Goal: Answer question/provide support

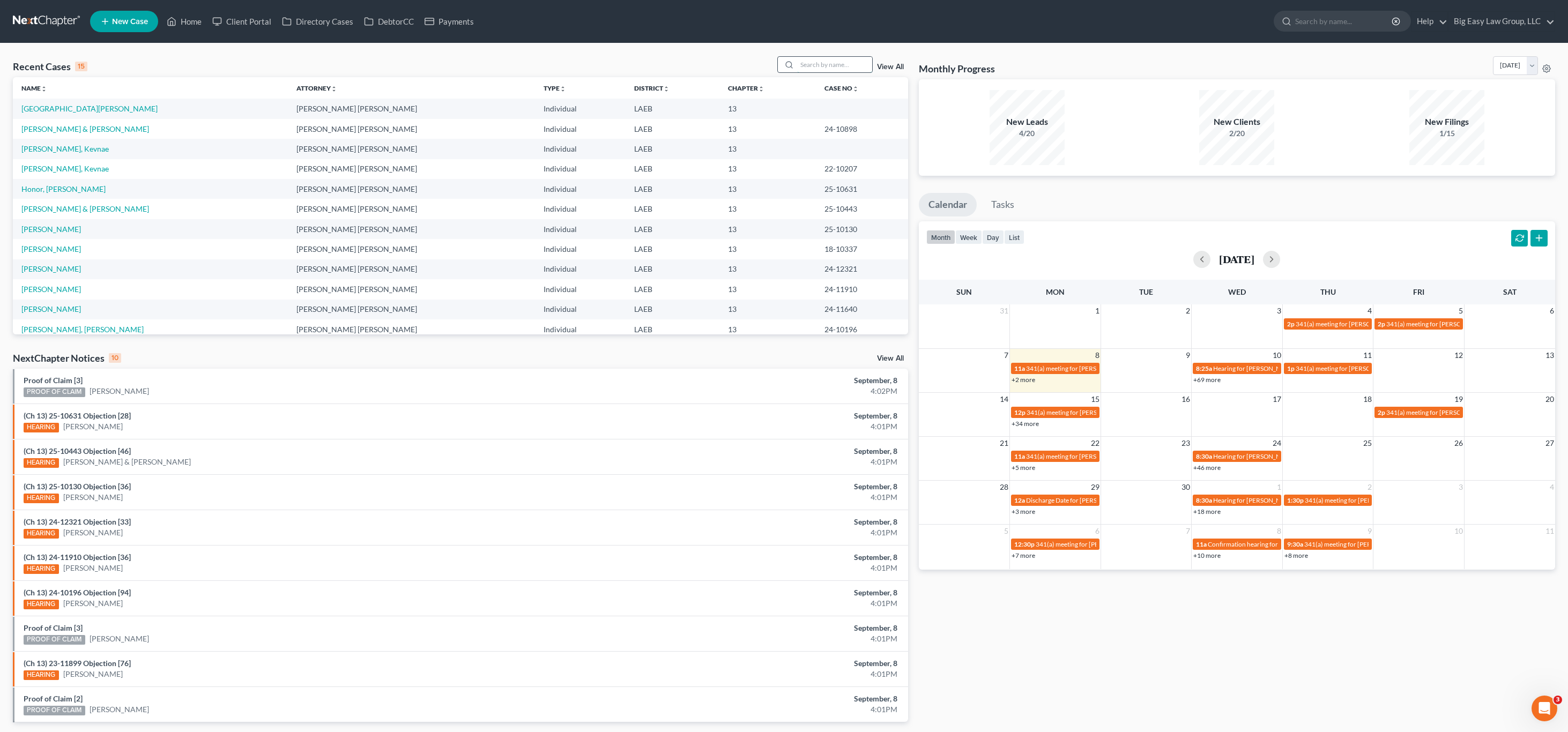
drag, startPoint x: 841, startPoint y: 64, endPoint x: 847, endPoint y: 60, distance: 7.2
click at [841, 64] on input "search" at bounding box center [835, 65] width 75 height 16
type input "jordan"
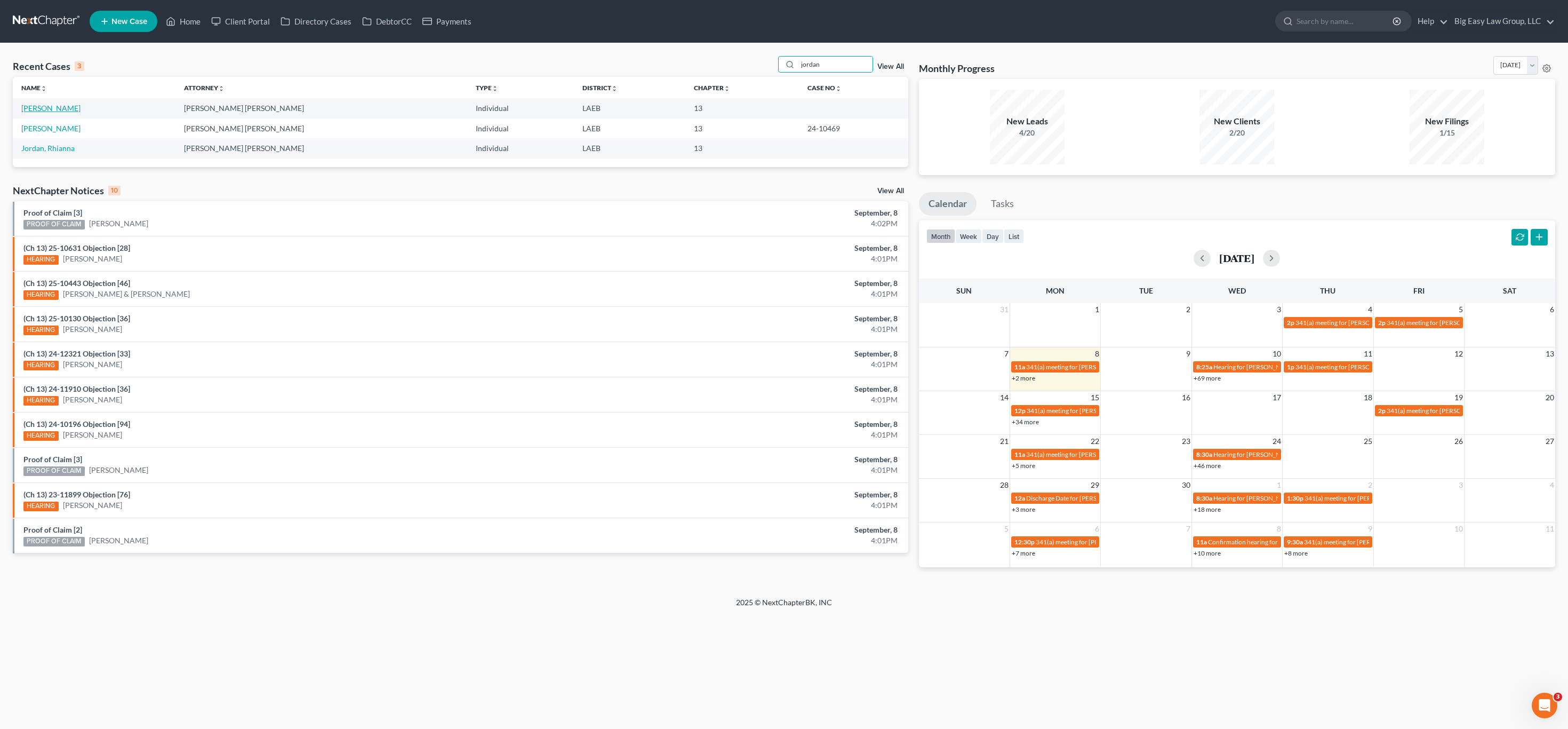
click at [26, 112] on link "[PERSON_NAME]" at bounding box center [51, 108] width 59 height 9
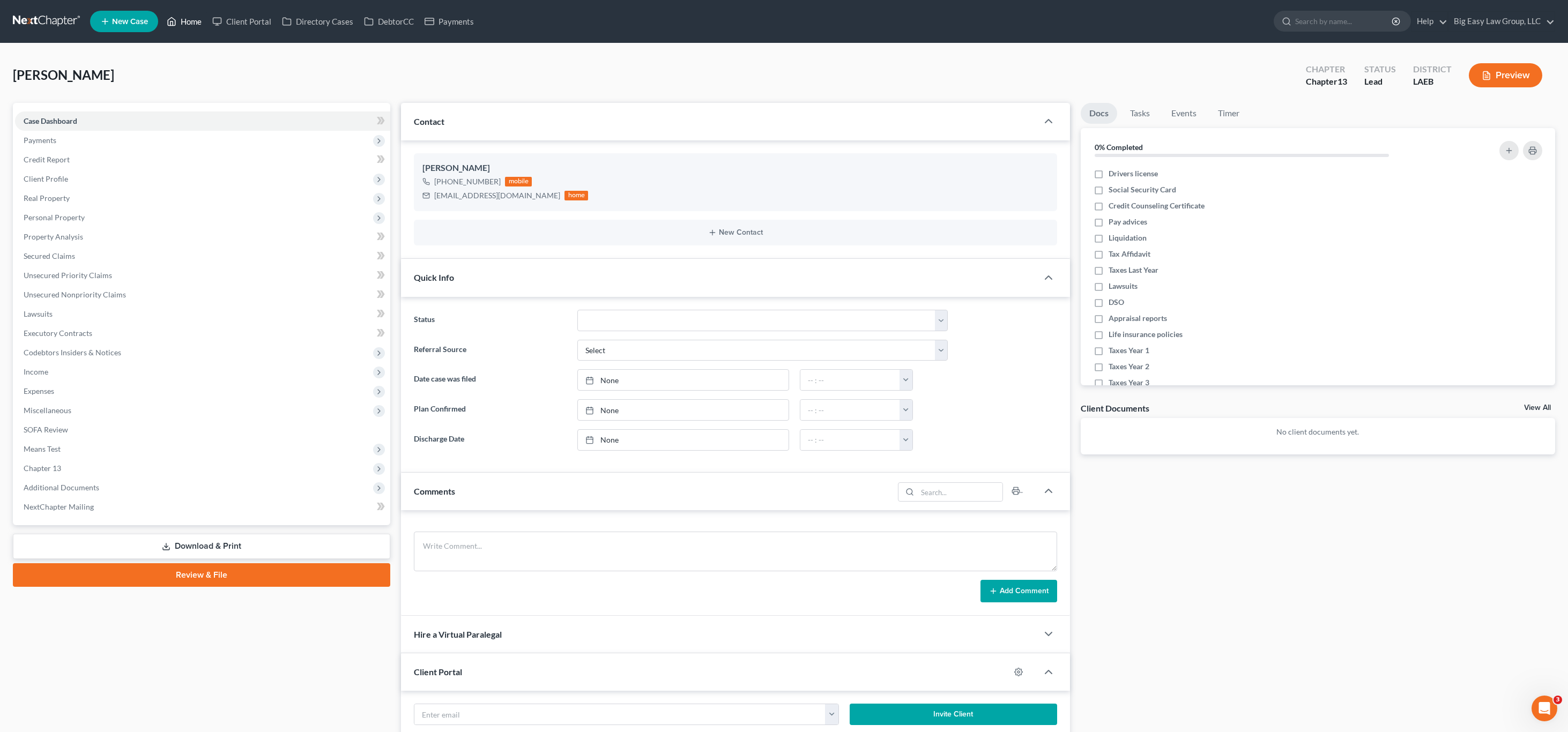
click at [196, 23] on link "Home" at bounding box center [184, 22] width 45 height 20
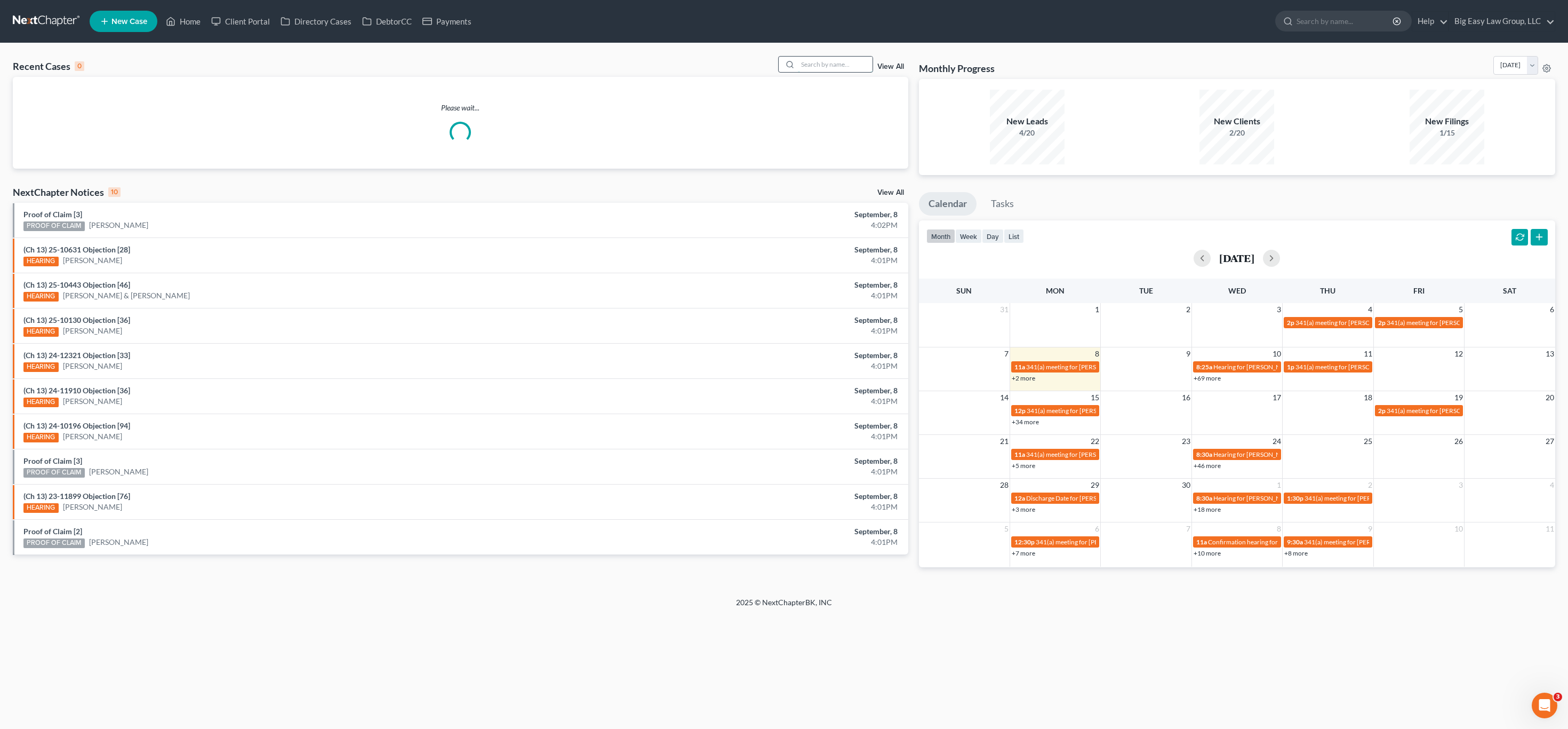
click at [854, 65] on input "search" at bounding box center [835, 65] width 74 height 16
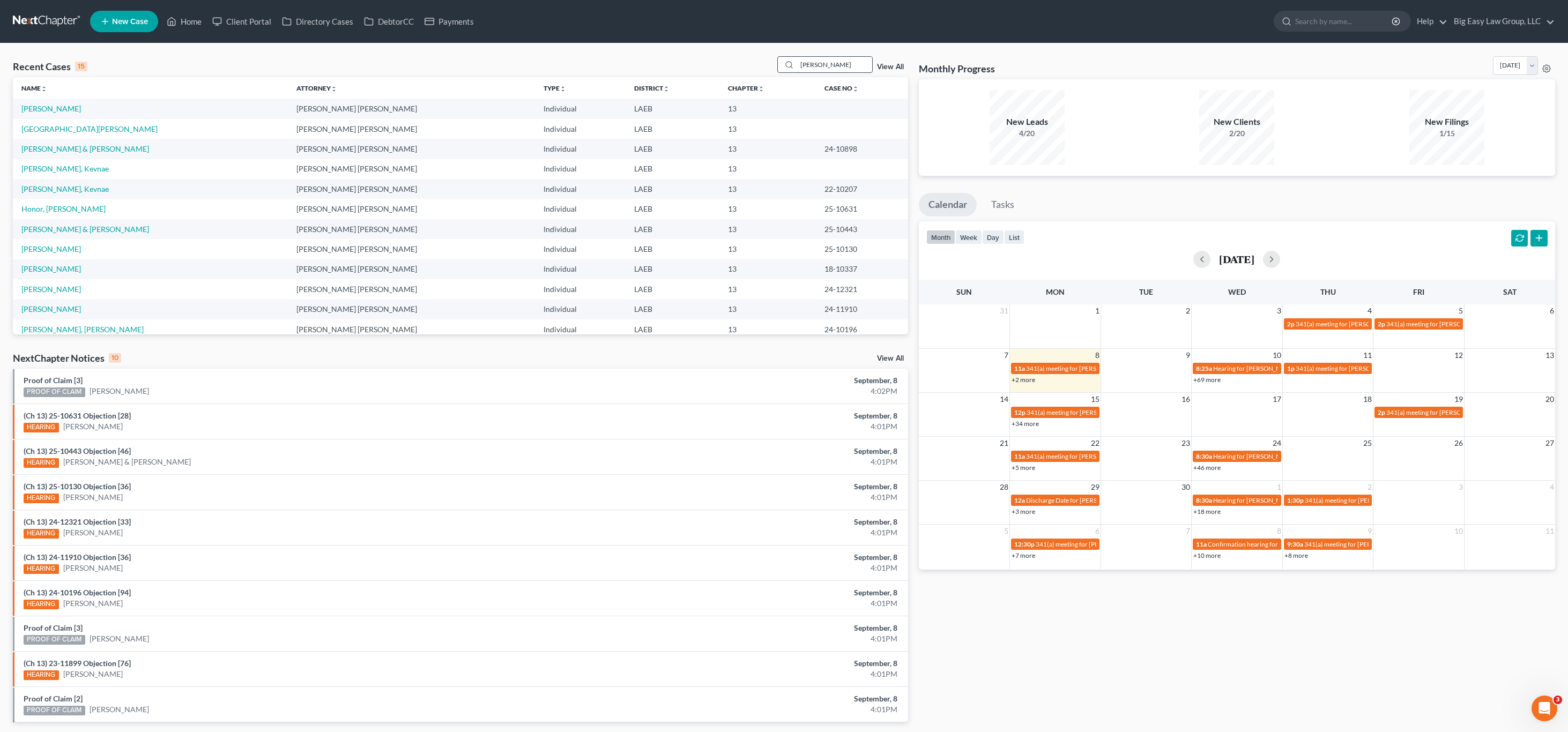
type input "[PERSON_NAME]"
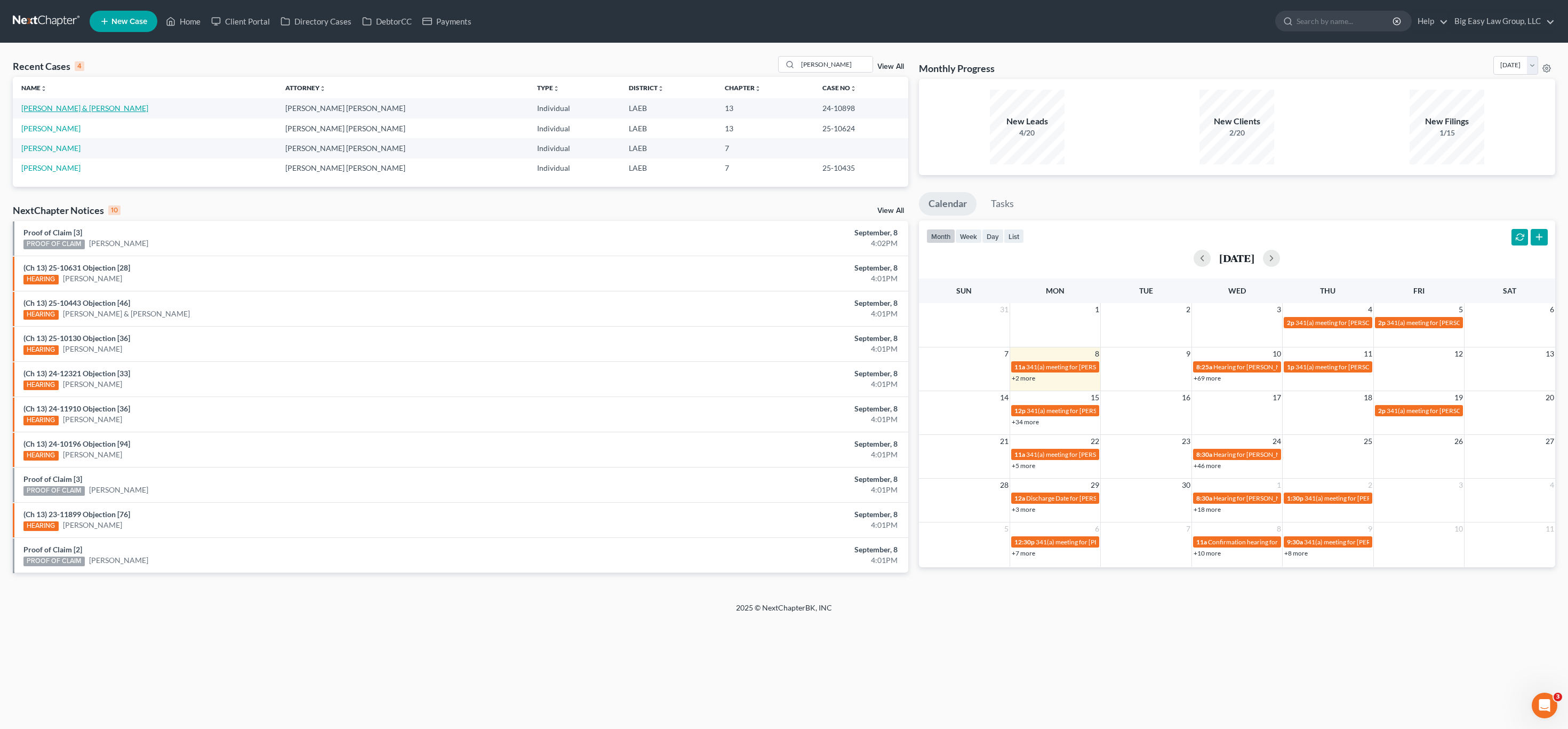
click at [94, 112] on link "[PERSON_NAME] & [PERSON_NAME]" at bounding box center [85, 108] width 127 height 9
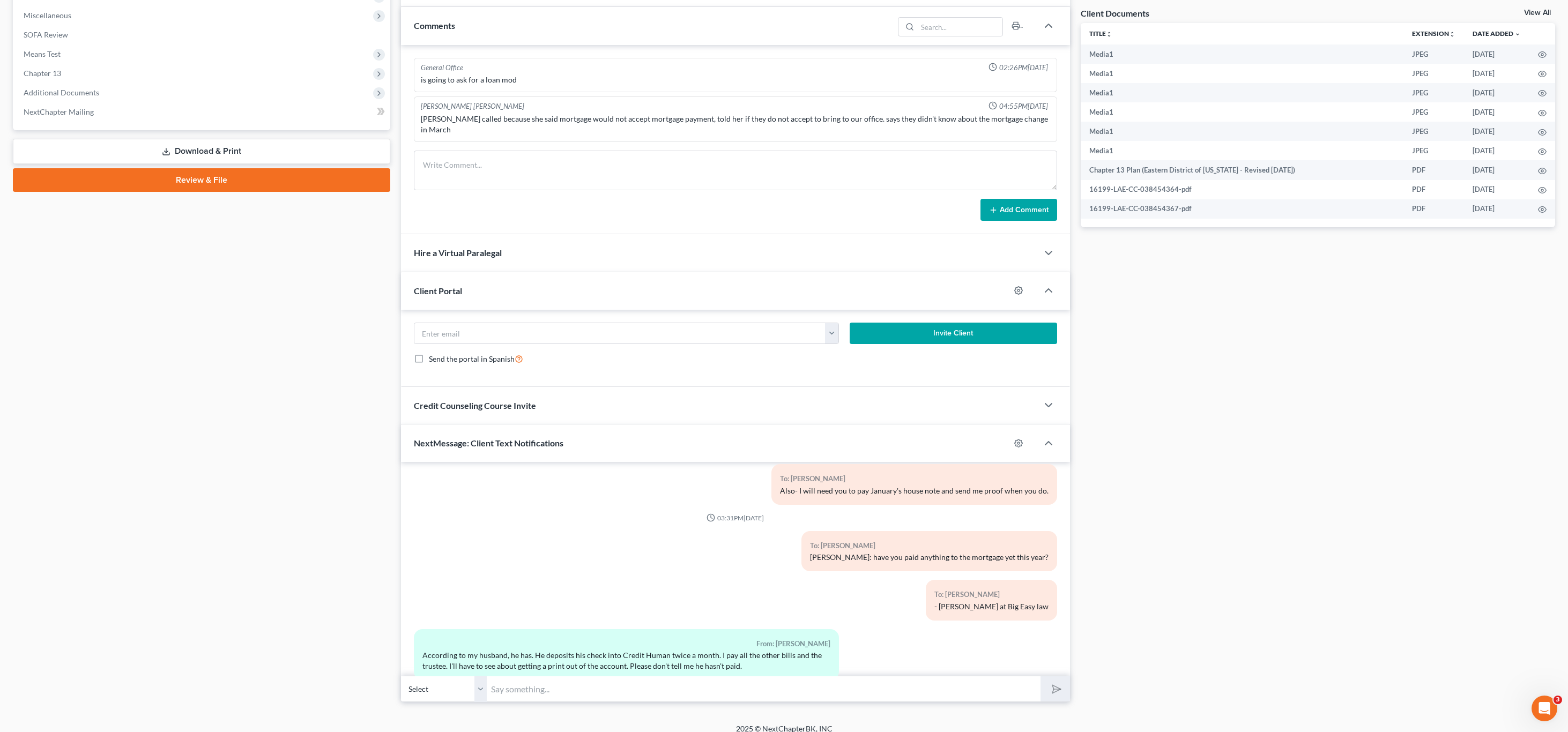
scroll to position [5366, 0]
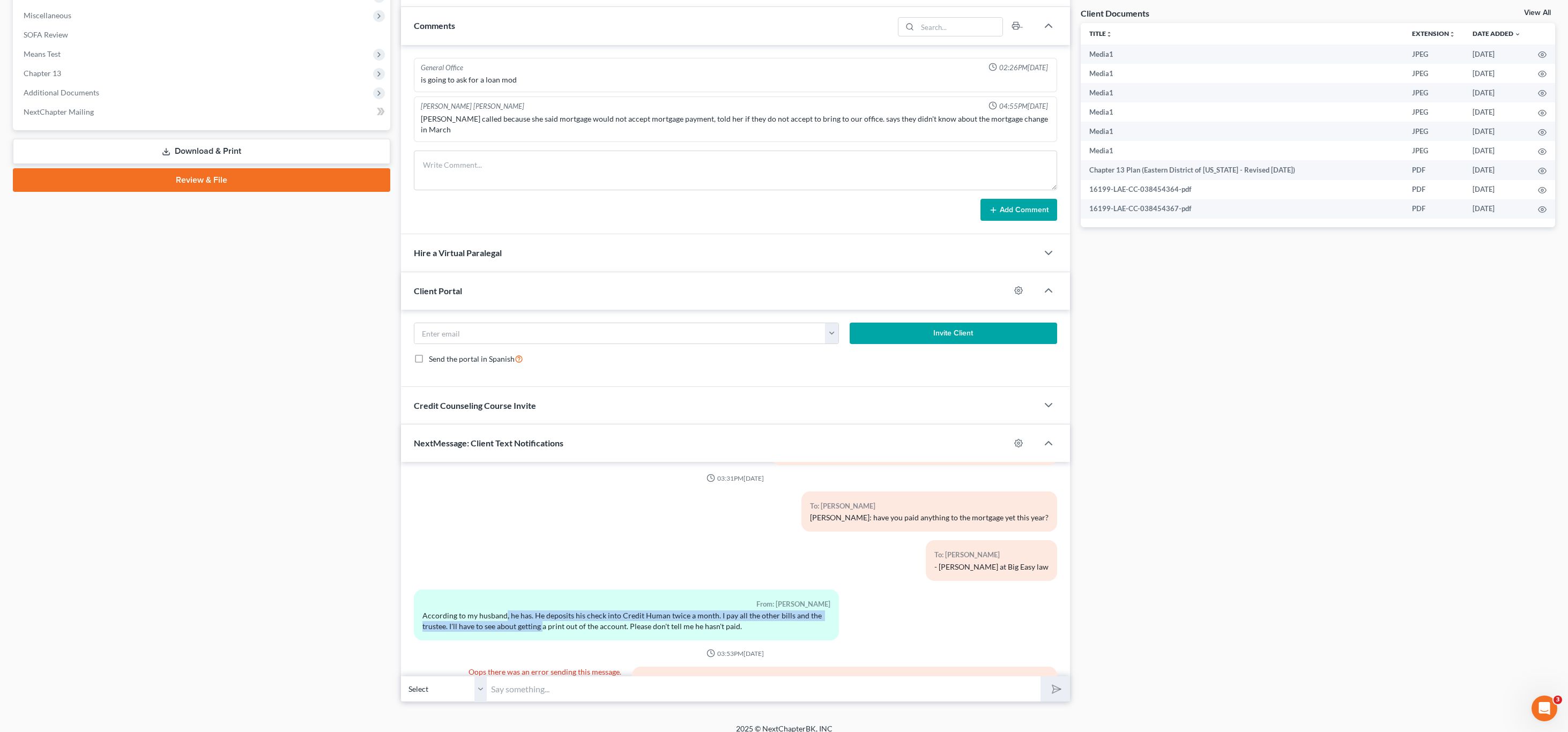
drag, startPoint x: 560, startPoint y: 599, endPoint x: 656, endPoint y: 591, distance: 96.3
click at [613, 600] on div "From: [PERSON_NAME] According to my husband, he has. He deposits his check into…" at bounding box center [627, 615] width 425 height 51
drag, startPoint x: 656, startPoint y: 591, endPoint x: 661, endPoint y: 592, distance: 5.1
click at [656, 610] on div "According to my husband, he has. He deposits his check into Credit Human twice …" at bounding box center [626, 621] width 408 height 22
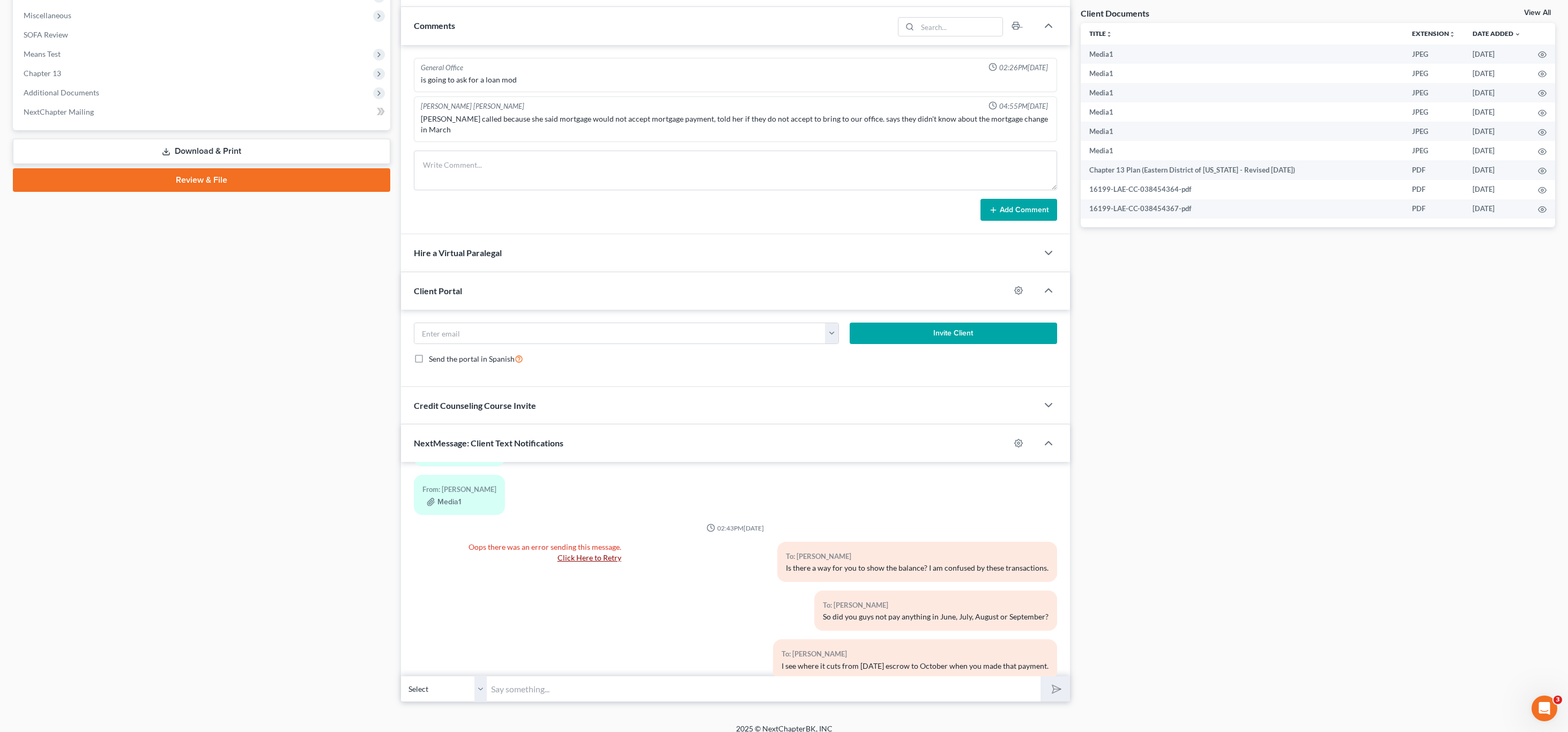
scroll to position [4781, 0]
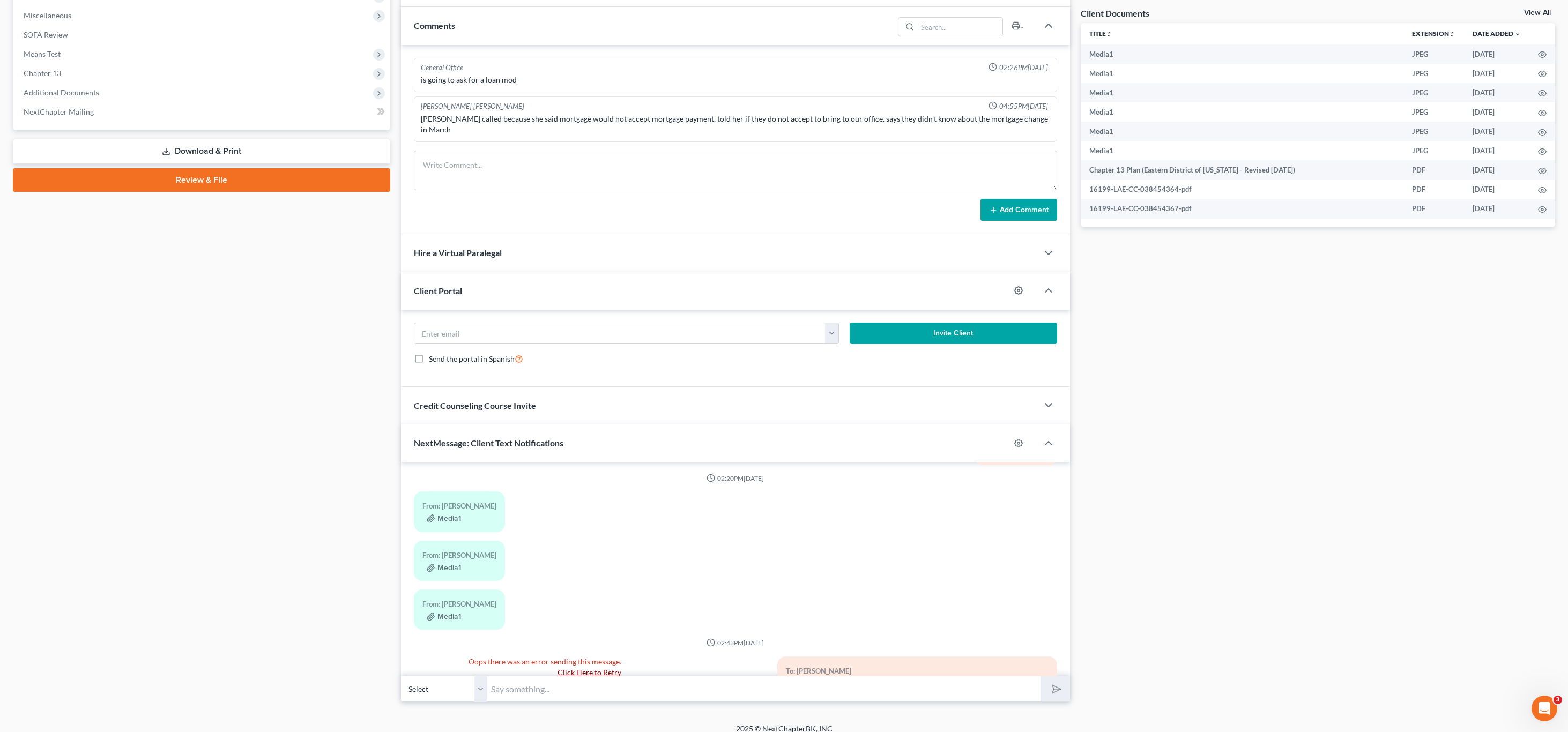
click at [444, 598] on div "From: [PERSON_NAME]" at bounding box center [459, 604] width 74 height 13
click at [447, 613] on button "Media1" at bounding box center [444, 617] width 34 height 9
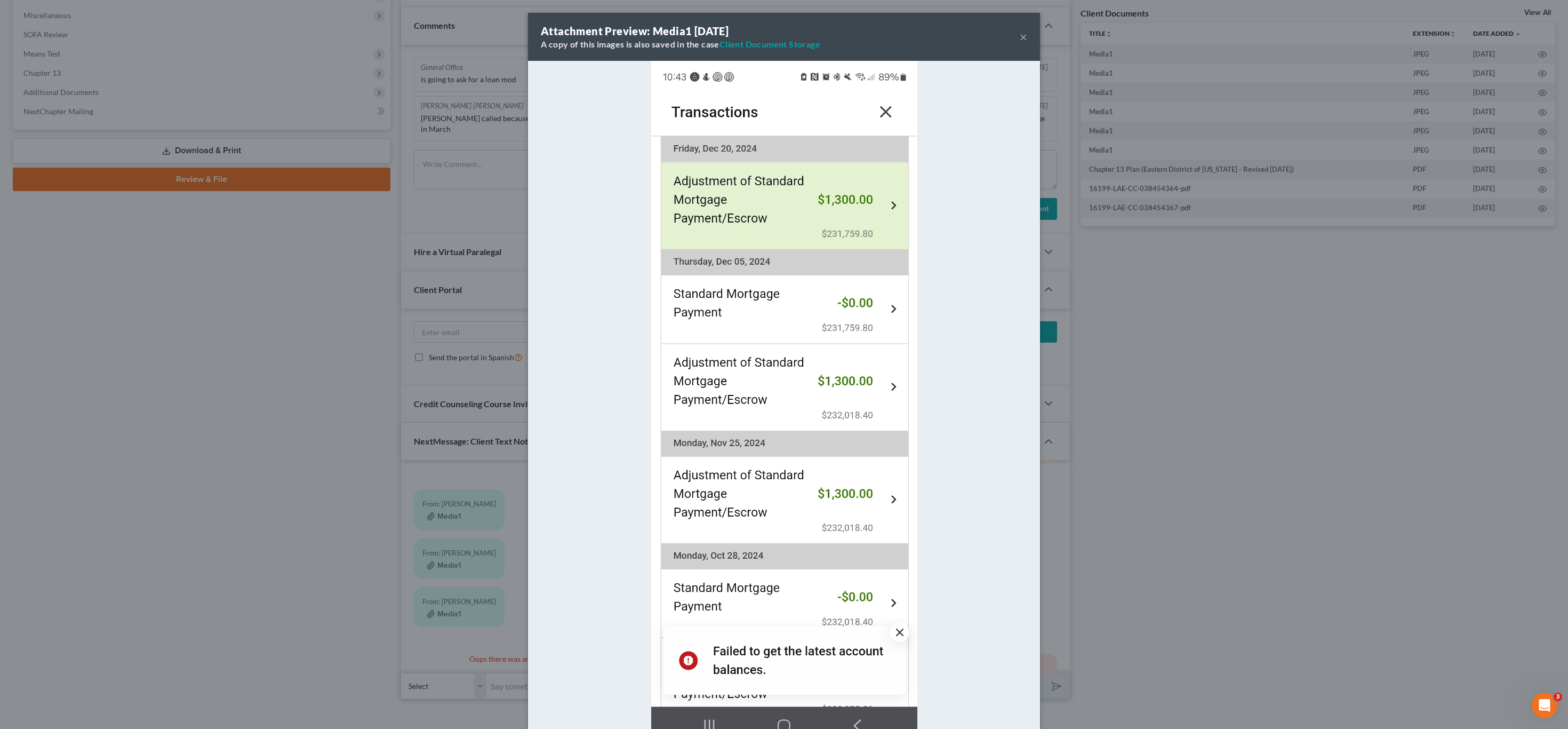
click at [1179, 432] on div "Attachment Preview: Media1 [DATE] A copy of this images is also saved in the ca…" at bounding box center [784, 364] width 1568 height 729
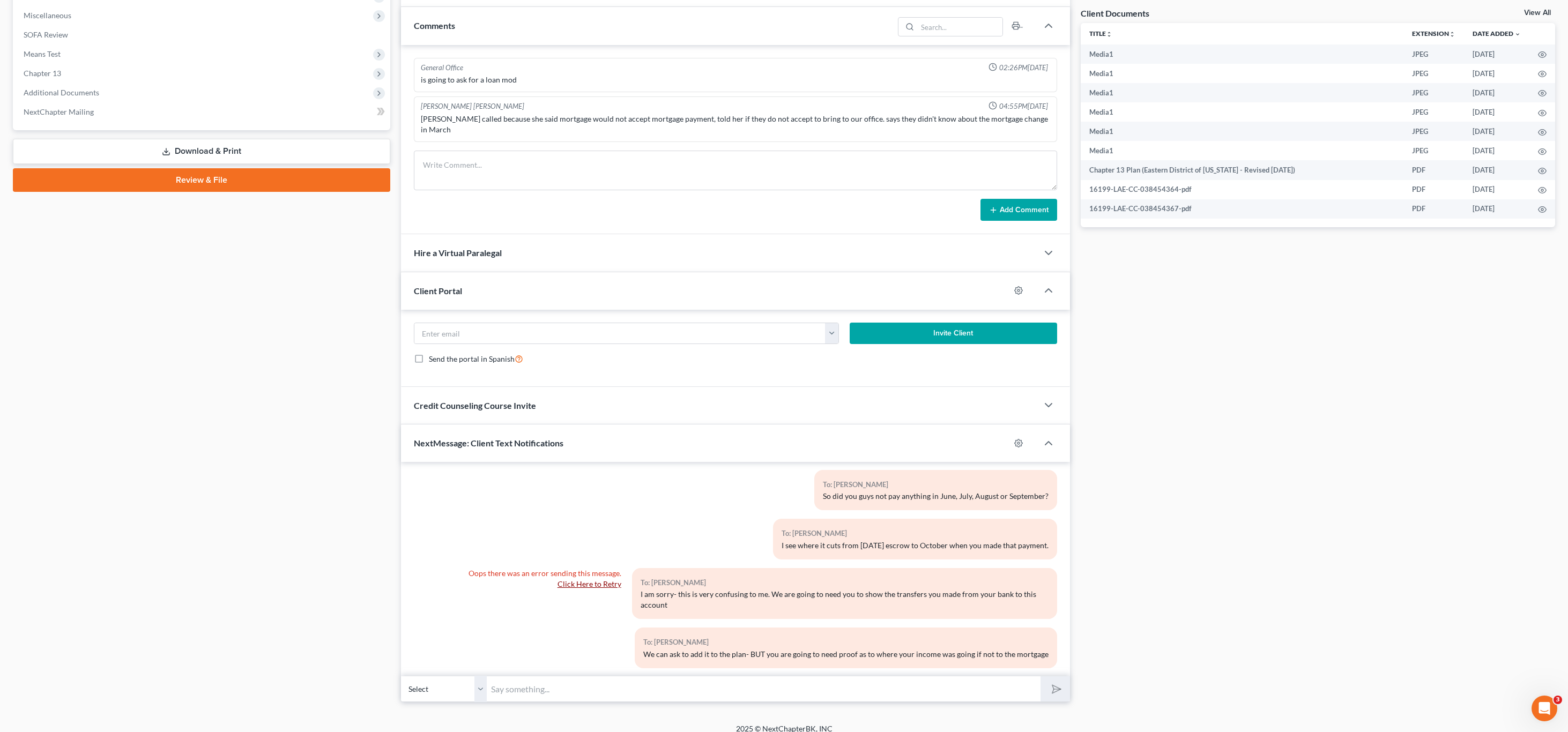
scroll to position [5149, 0]
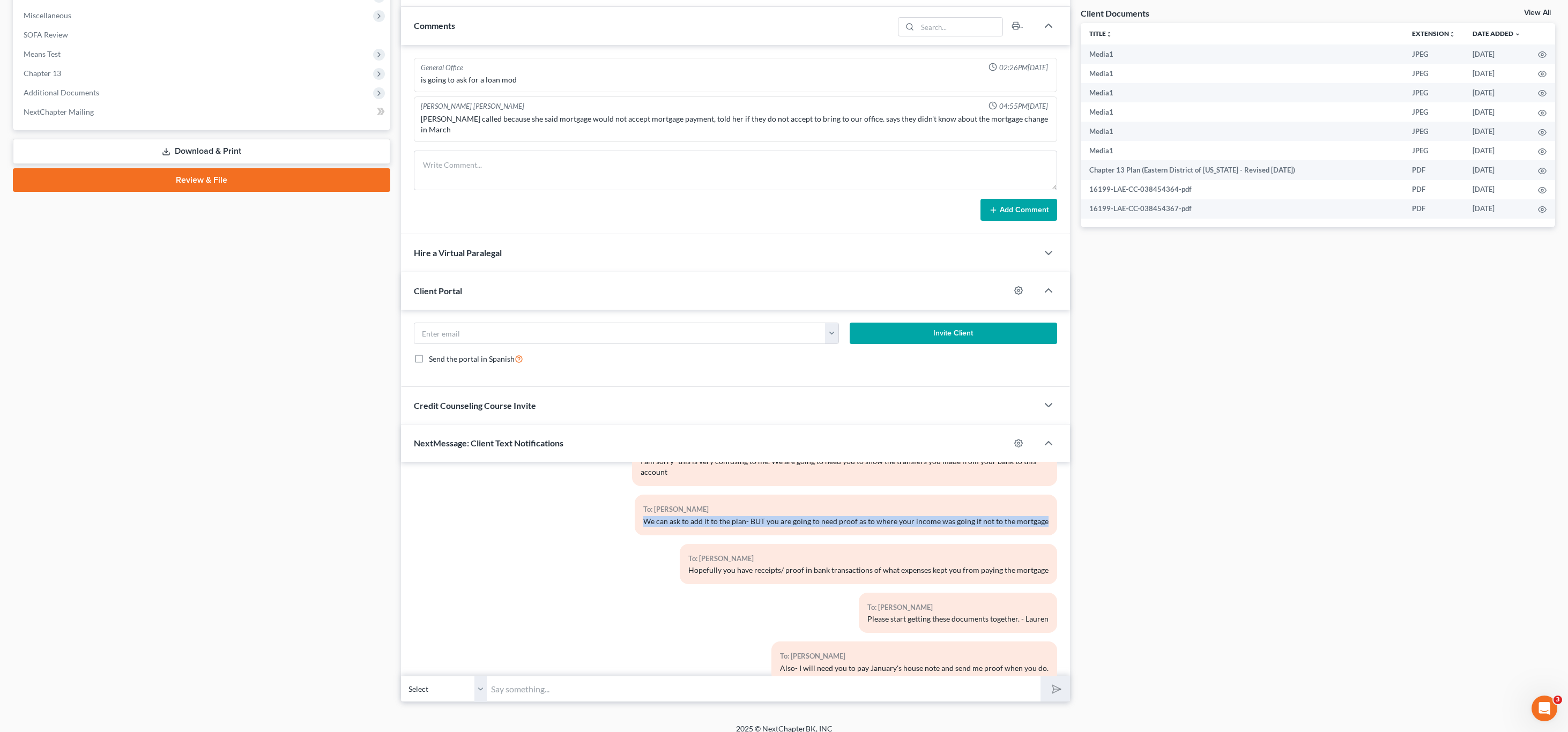
drag, startPoint x: 639, startPoint y: 485, endPoint x: 777, endPoint y: 499, distance: 138.7
click at [777, 499] on div "To: [PERSON_NAME] We can ask to add it to the plan- BUT you are going to need p…" at bounding box center [846, 515] width 422 height 40
click at [783, 496] on div "To: [PERSON_NAME] We can ask to add it to the plan- BUT you are going to need p…" at bounding box center [846, 515] width 422 height 40
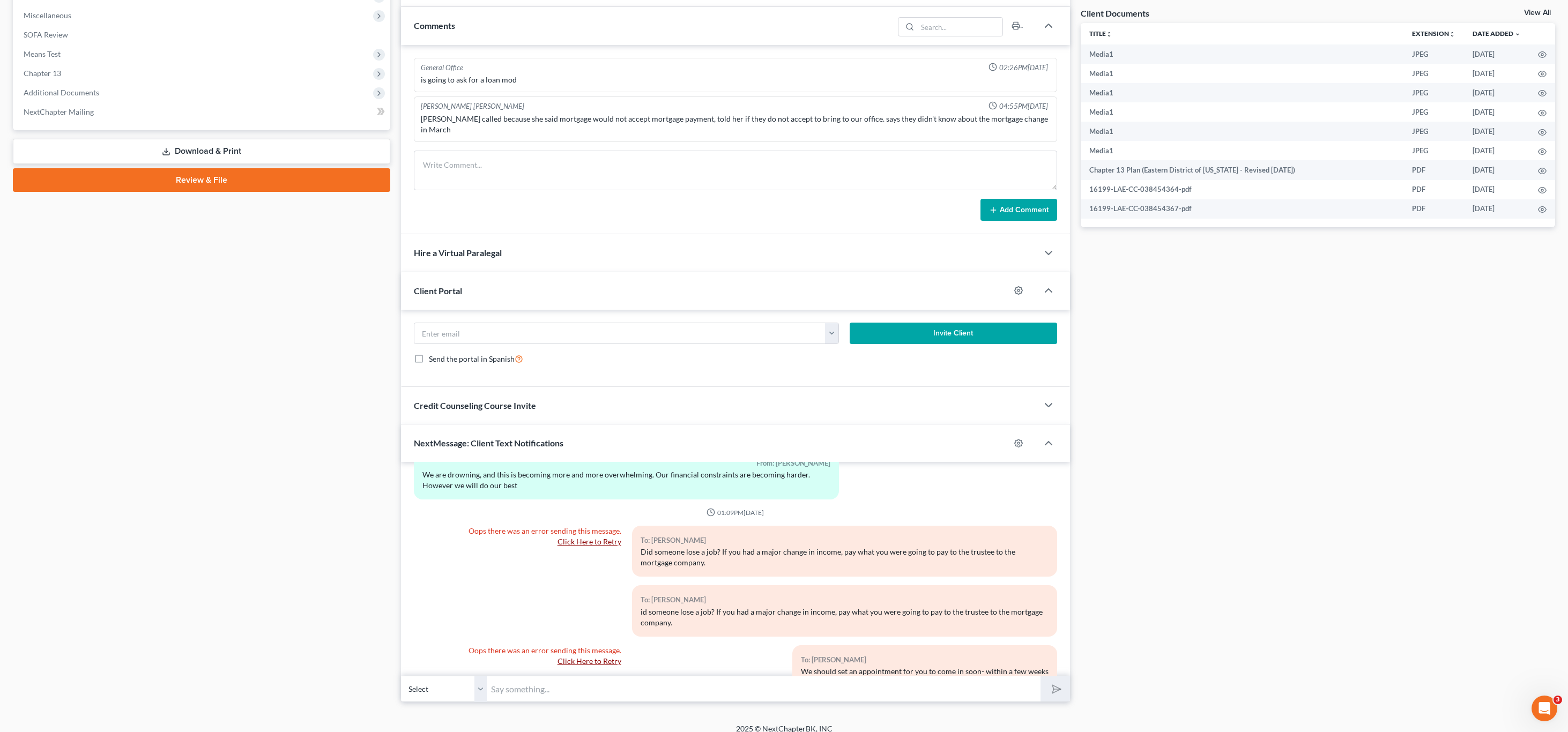
scroll to position [5931, 0]
